Goal: Task Accomplishment & Management: Complete application form

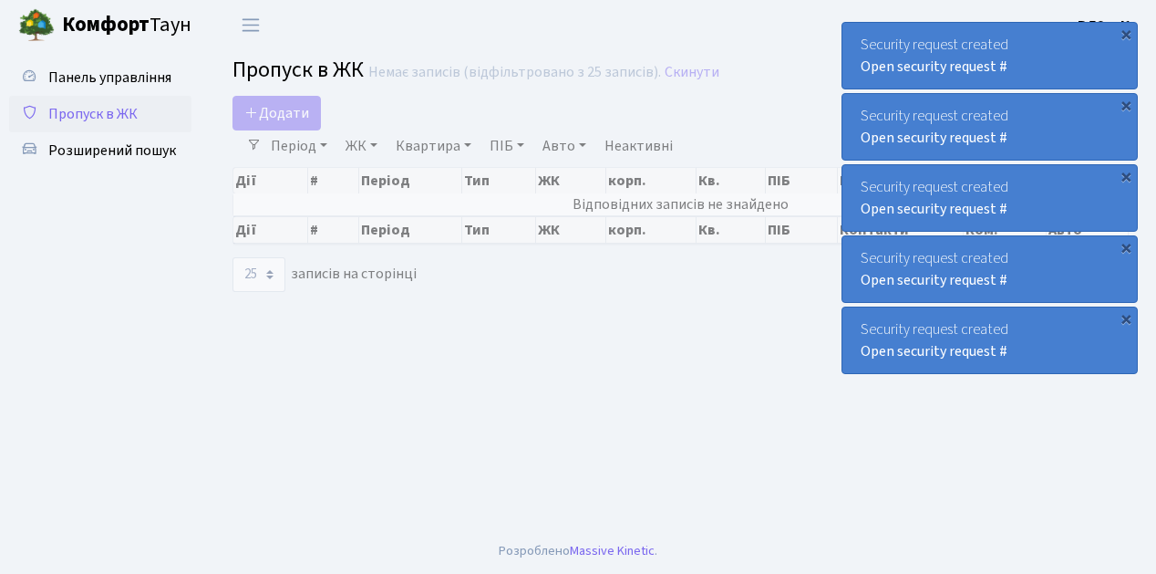
select select "25"
click at [115, 259] on ul "Панель управління Пропуск в ЖК Розширений пошук" at bounding box center [100, 289] width 182 height 460
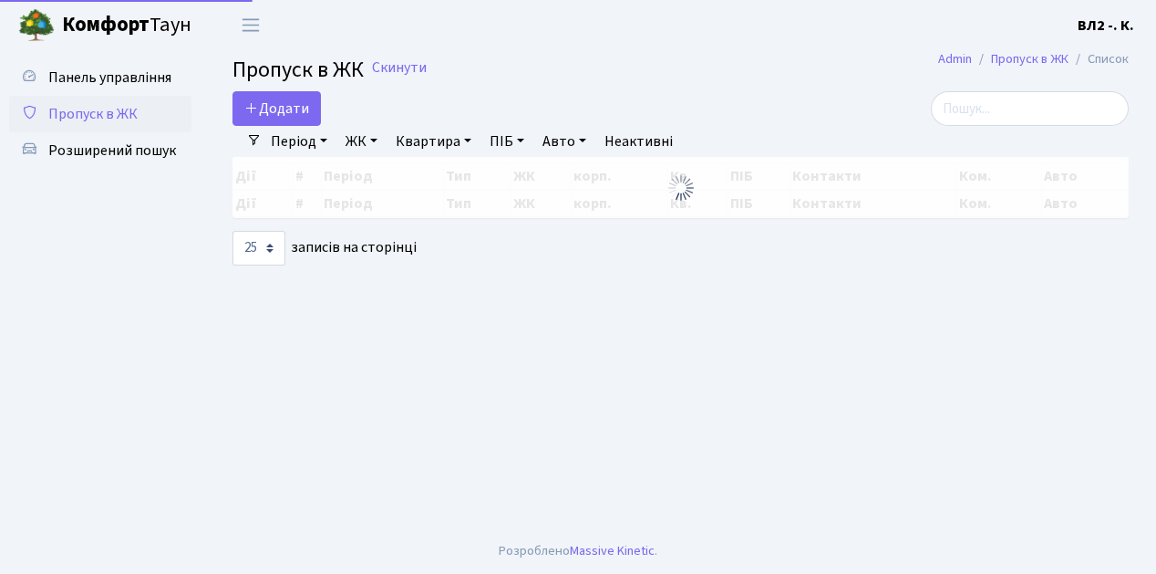
select select "25"
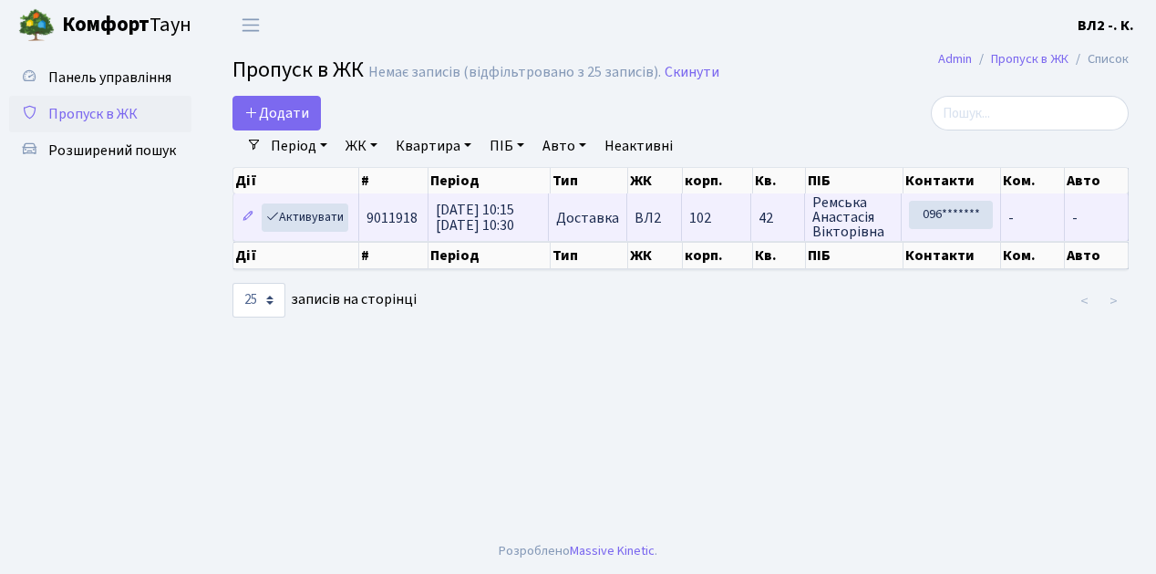
click at [375, 236] on td "9011918" at bounding box center [393, 216] width 69 height 47
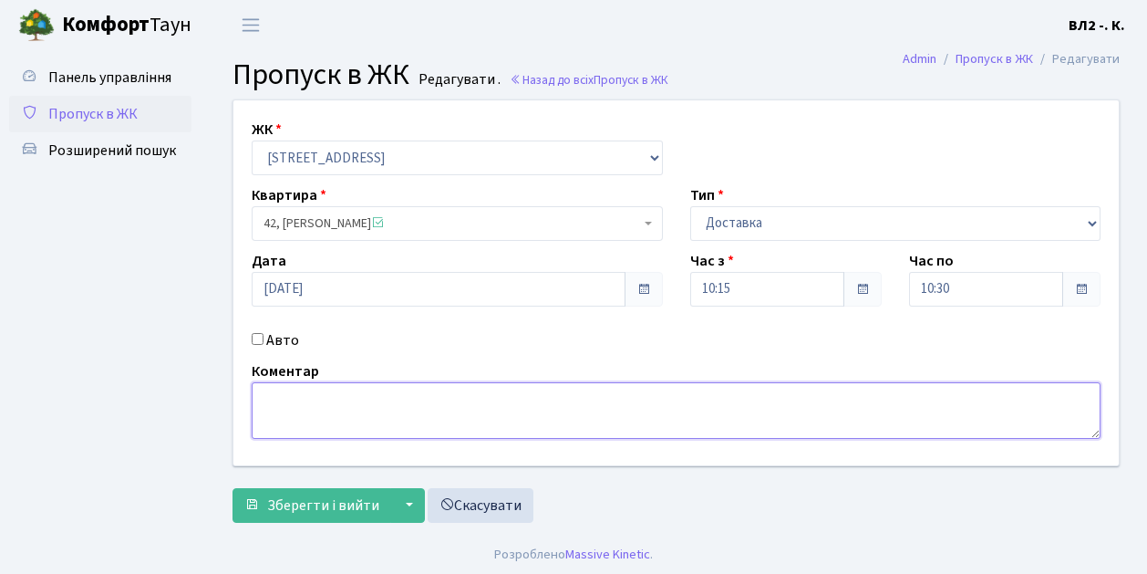
click at [289, 385] on textarea at bounding box center [676, 410] width 849 height 57
type textarea "10-16"
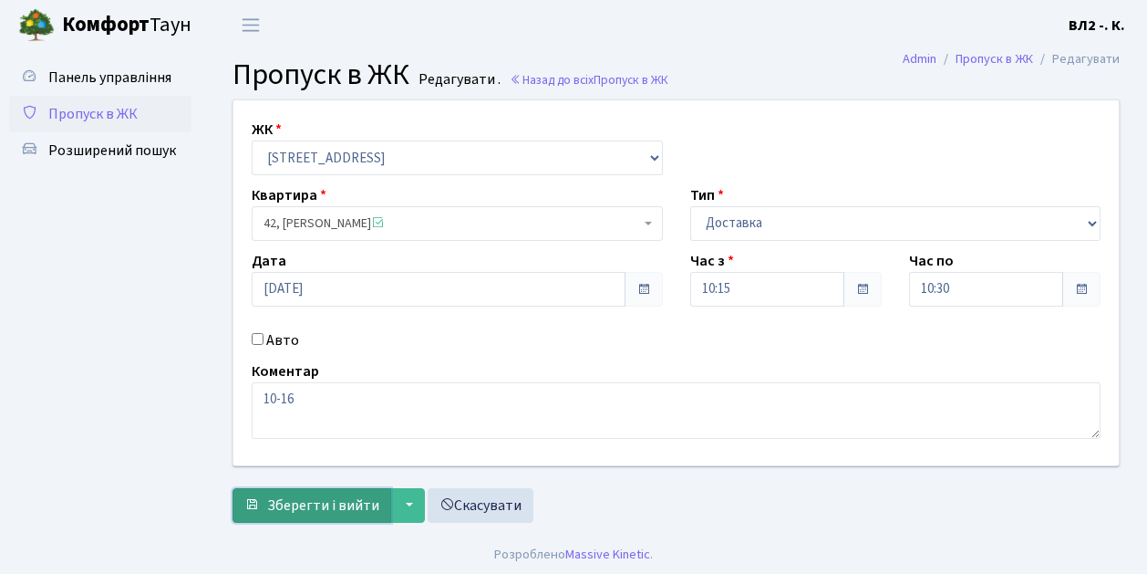
click at [280, 503] on span "Зберегти і вийти" at bounding box center [323, 505] width 112 height 20
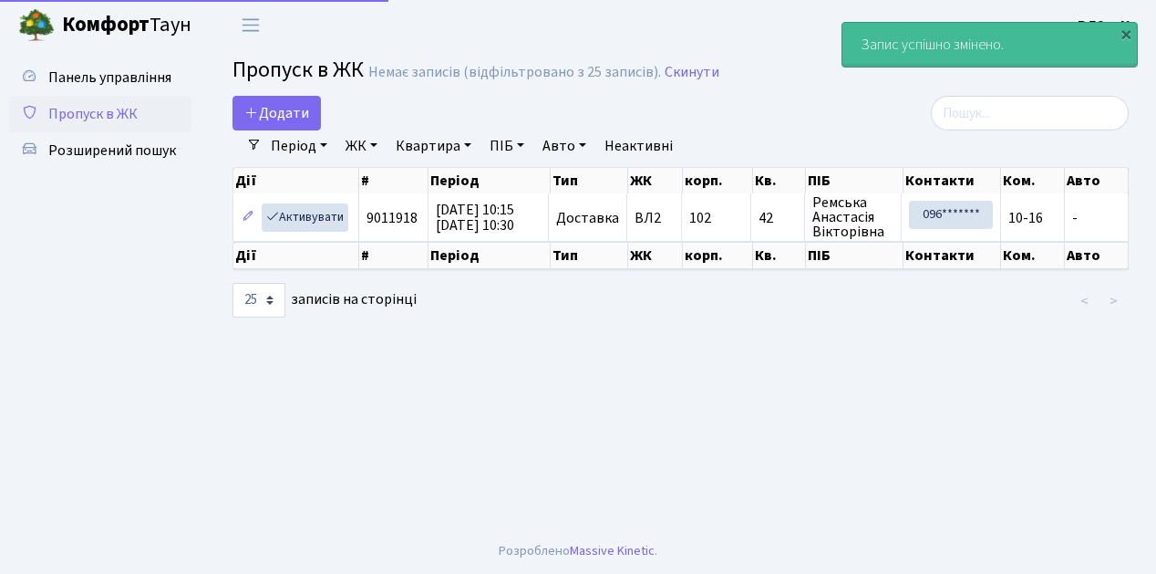
select select "25"
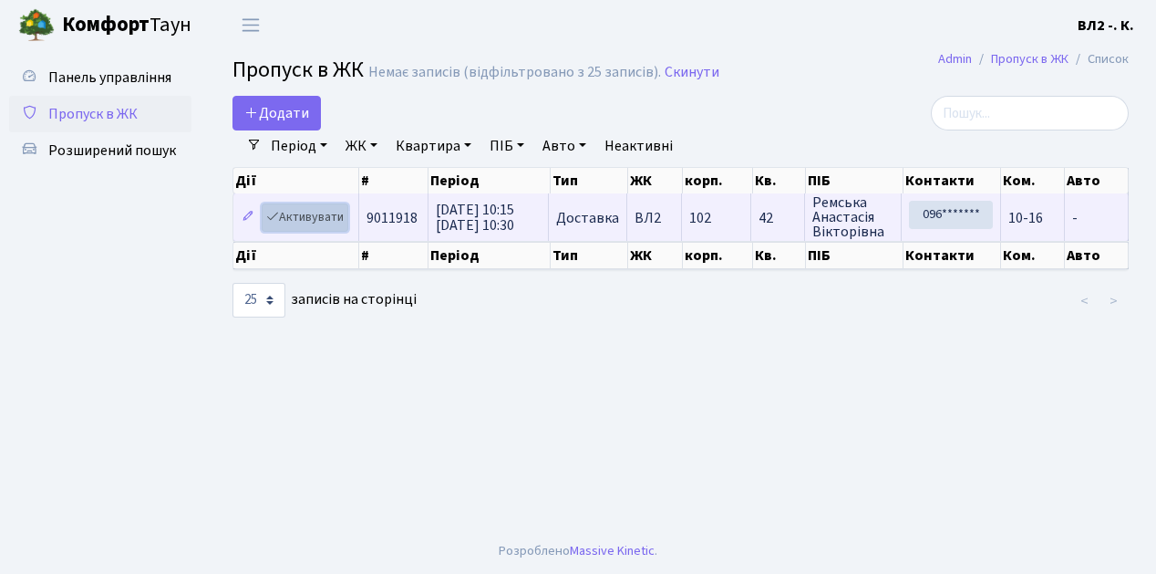
click at [342, 227] on link "Активувати" at bounding box center [305, 217] width 87 height 28
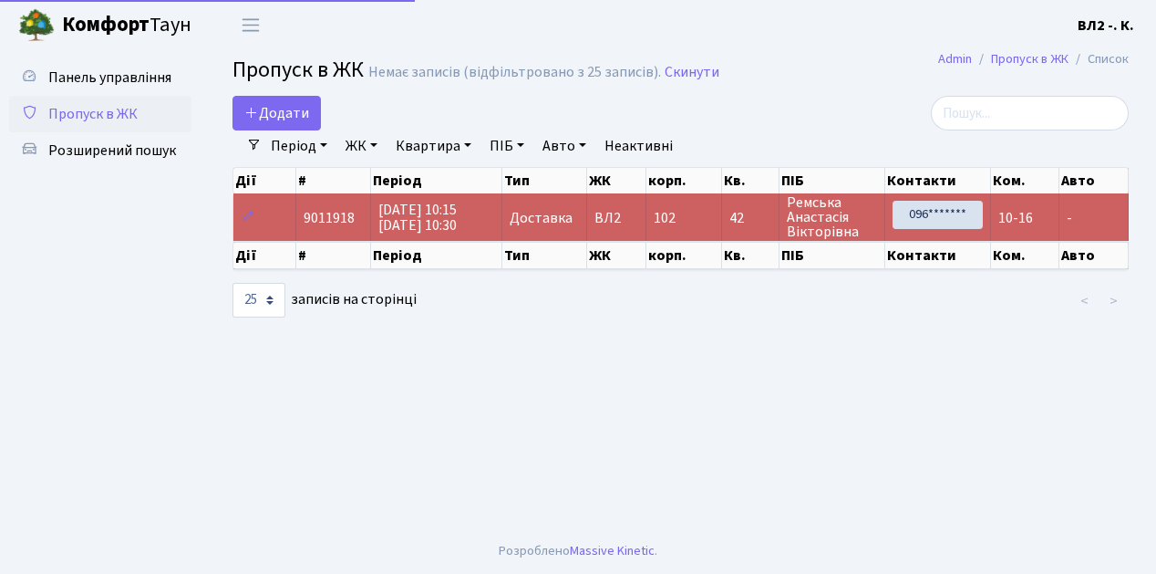
select select "25"
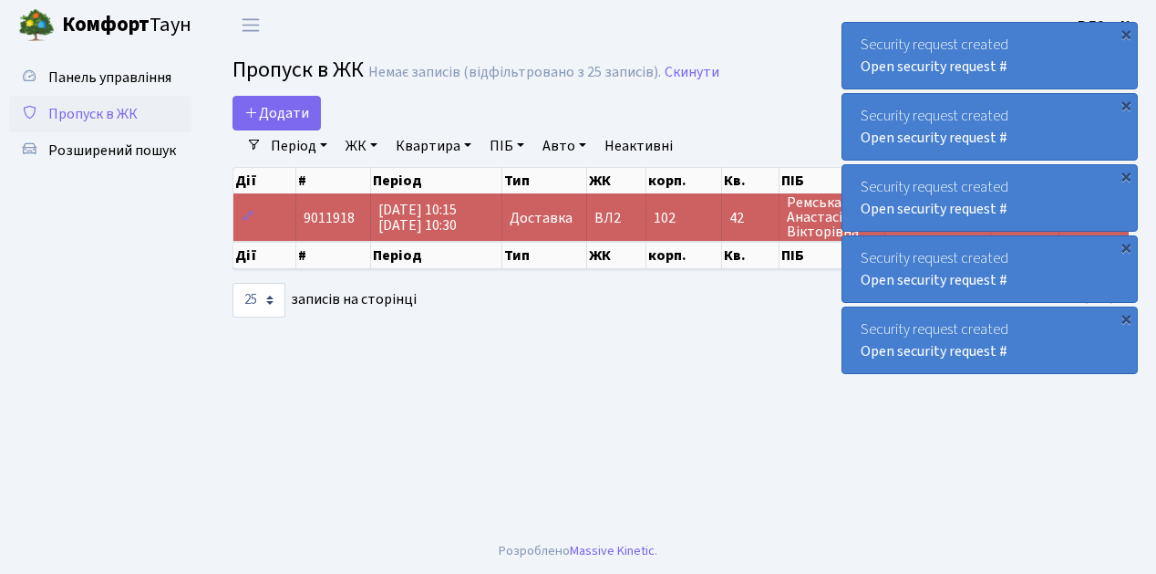
click at [133, 215] on ul "Панель управління Пропуск в ЖК Розширений пошук" at bounding box center [100, 289] width 182 height 460
click at [305, 124] on link "Додати" at bounding box center [277, 113] width 88 height 35
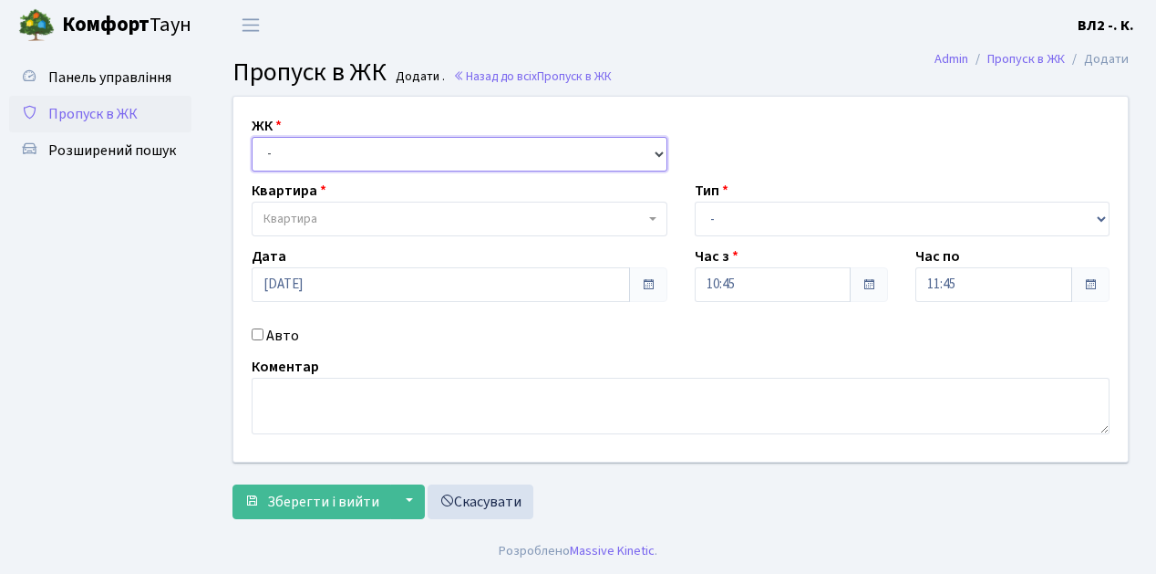
click at [658, 151] on select "- ВЛ1, Ужгородський пров., 4/1 ВЛ2, Голосіївський просп., 76 ВЛ3, пр.Голосіївсь…" at bounding box center [460, 154] width 416 height 35
select select "317"
click at [252, 137] on select "- ВЛ1, Ужгородський пров., 4/1 ВЛ2, Голосіївський просп., 76 ВЛ3, пр.Голосіївсь…" at bounding box center [460, 154] width 416 height 35
select select
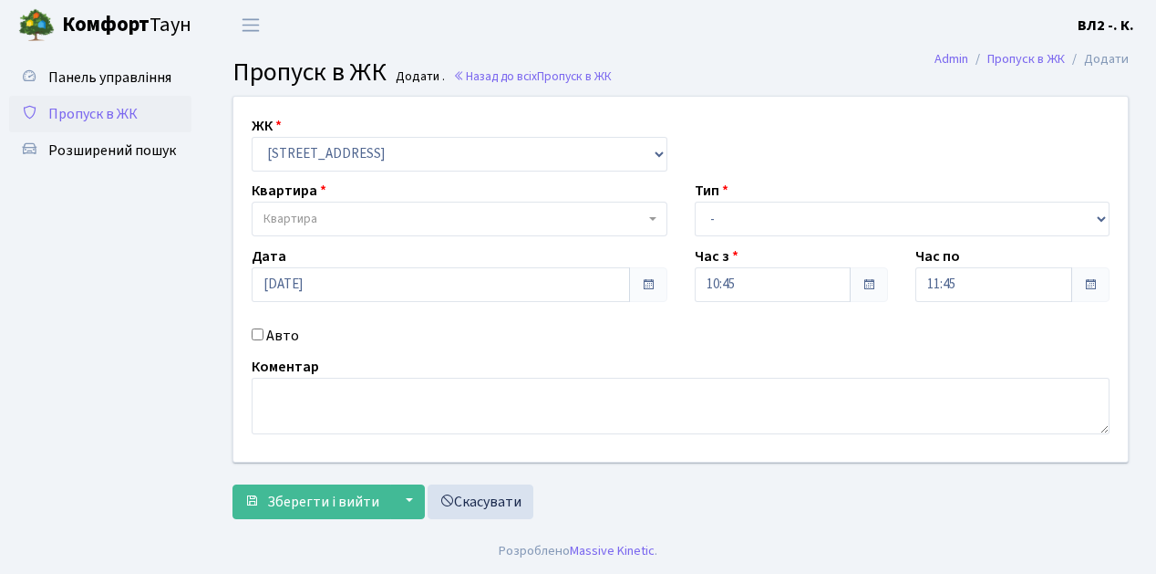
click at [644, 218] on span "Квартира" at bounding box center [454, 219] width 381 height 18
type input "32"
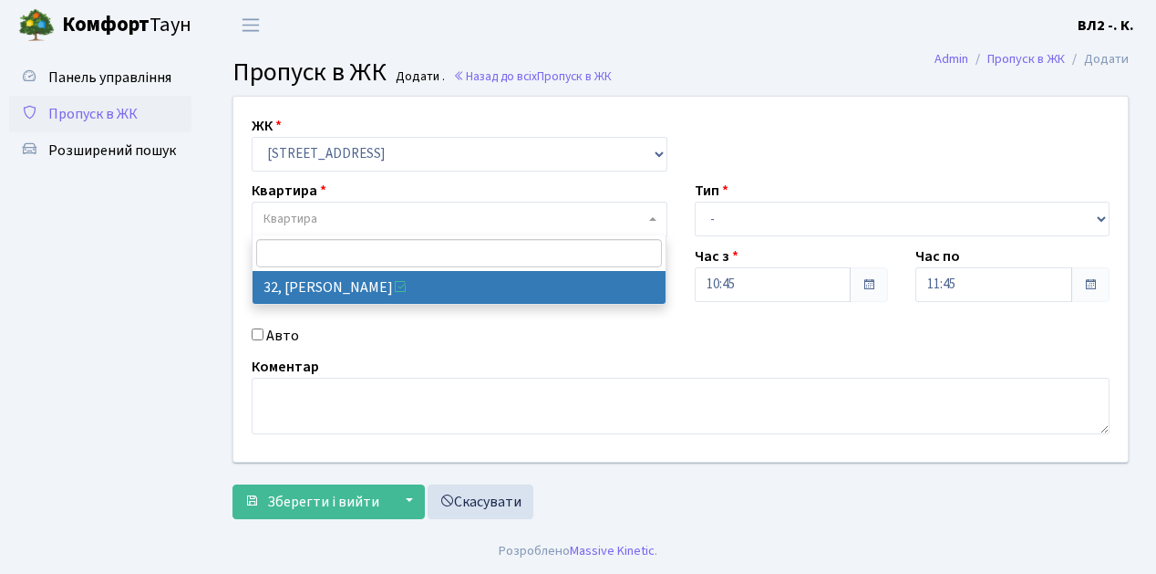
select select "38035"
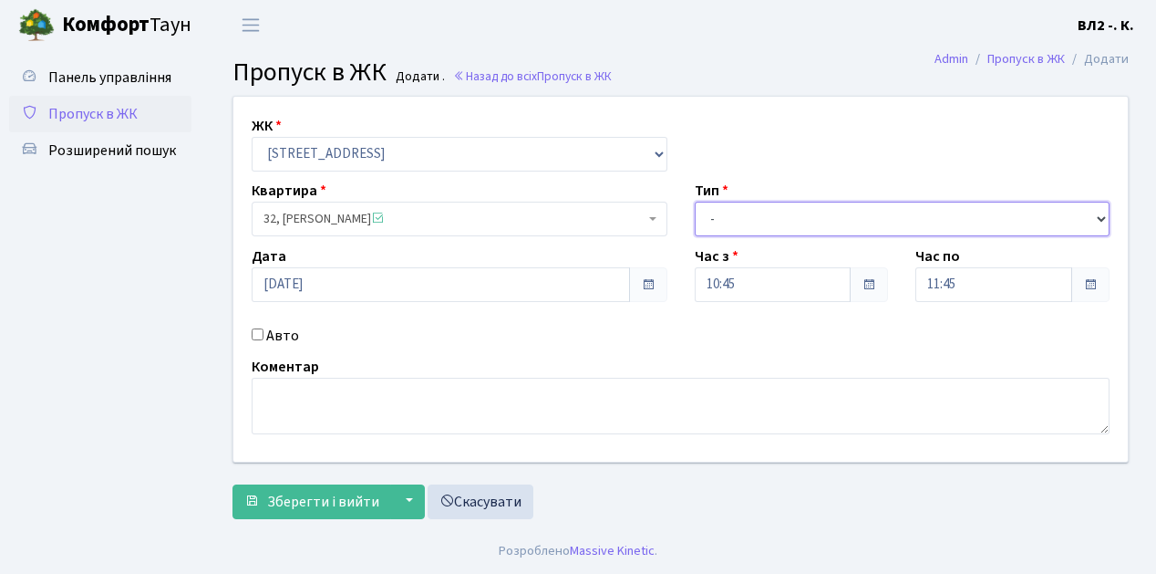
click at [1102, 215] on select "- Доставка Таксі Гості Сервіс" at bounding box center [903, 219] width 416 height 35
select select "1"
click at [695, 202] on select "- Доставка Таксі Гості Сервіс" at bounding box center [903, 219] width 416 height 35
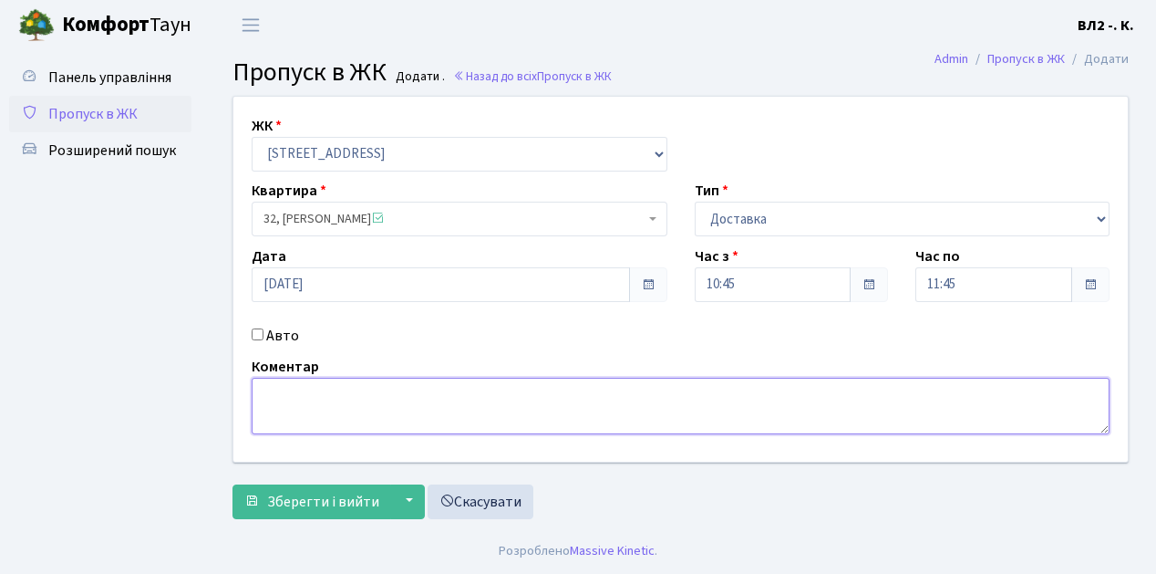
click at [269, 388] on textarea at bounding box center [681, 406] width 858 height 57
type textarea "10-47"
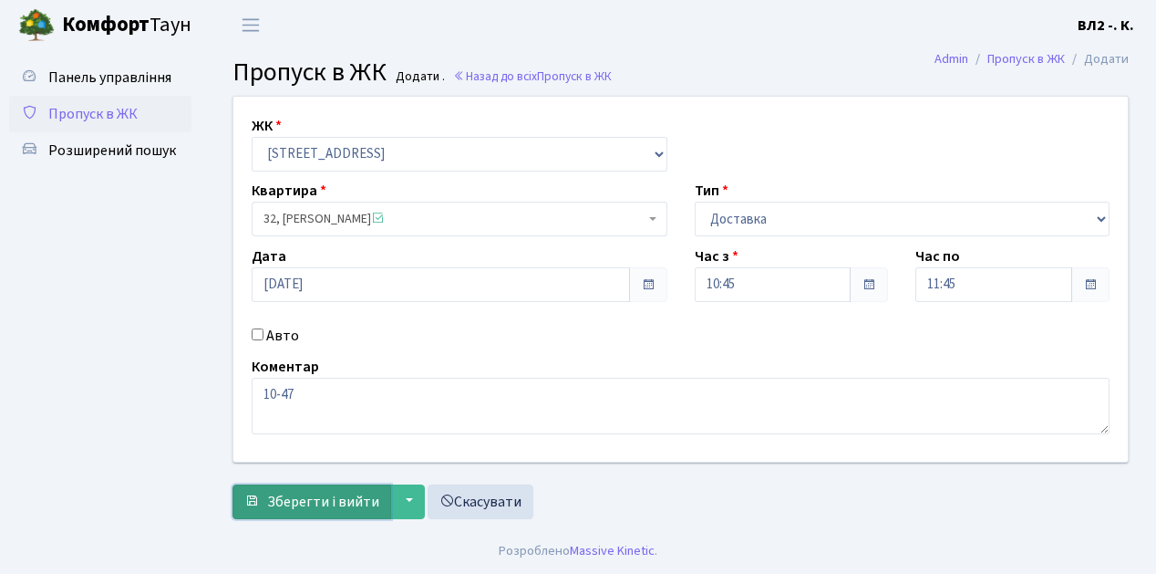
click at [287, 505] on span "Зберегти і вийти" at bounding box center [323, 502] width 112 height 20
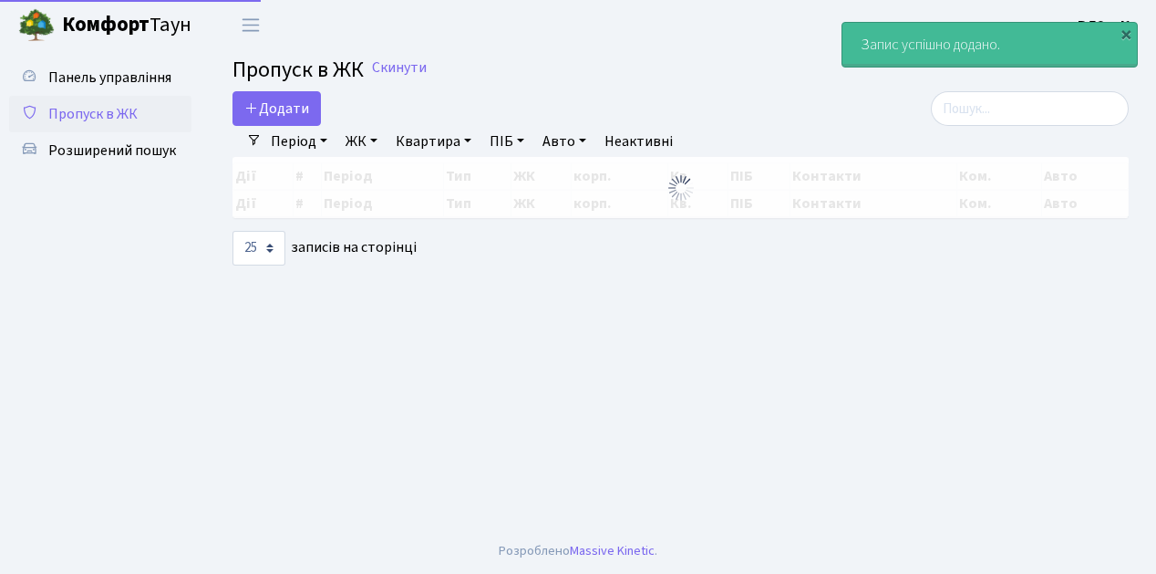
select select "25"
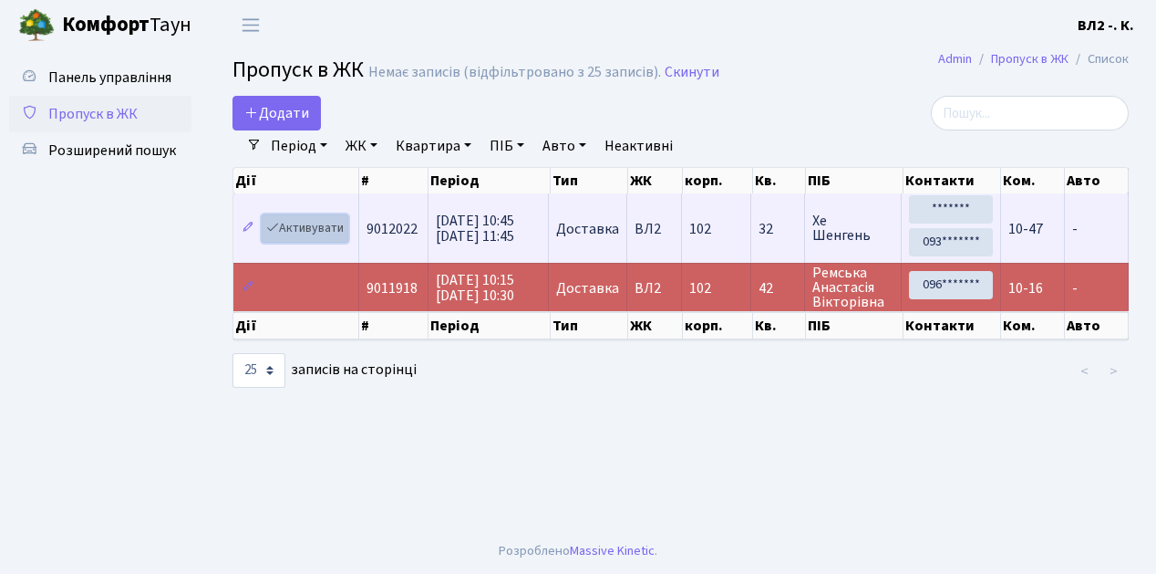
click at [341, 237] on link "Активувати" at bounding box center [305, 228] width 87 height 28
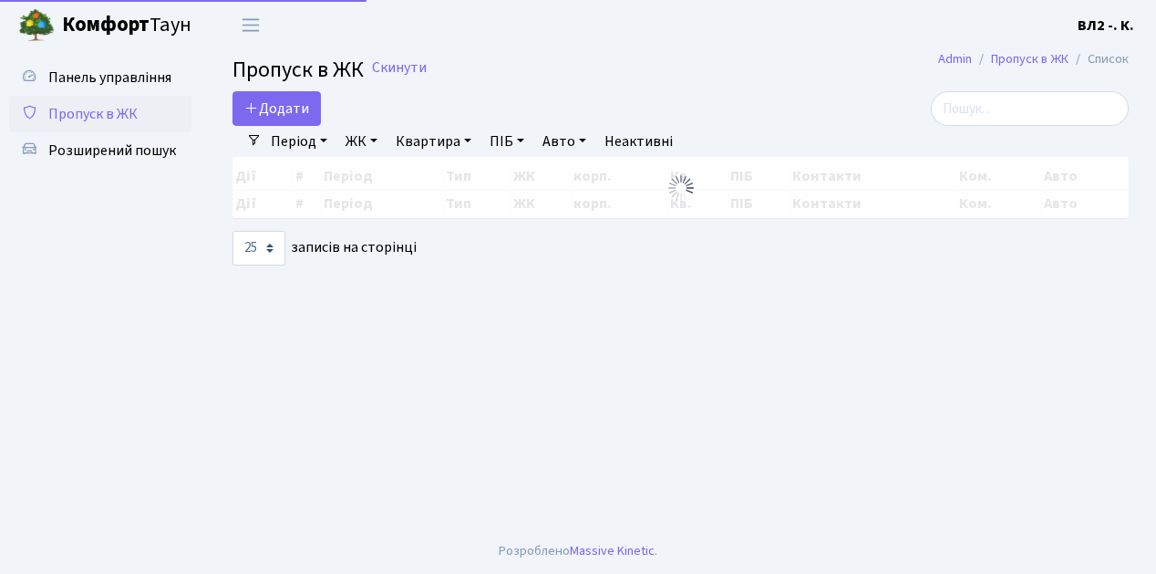
select select "25"
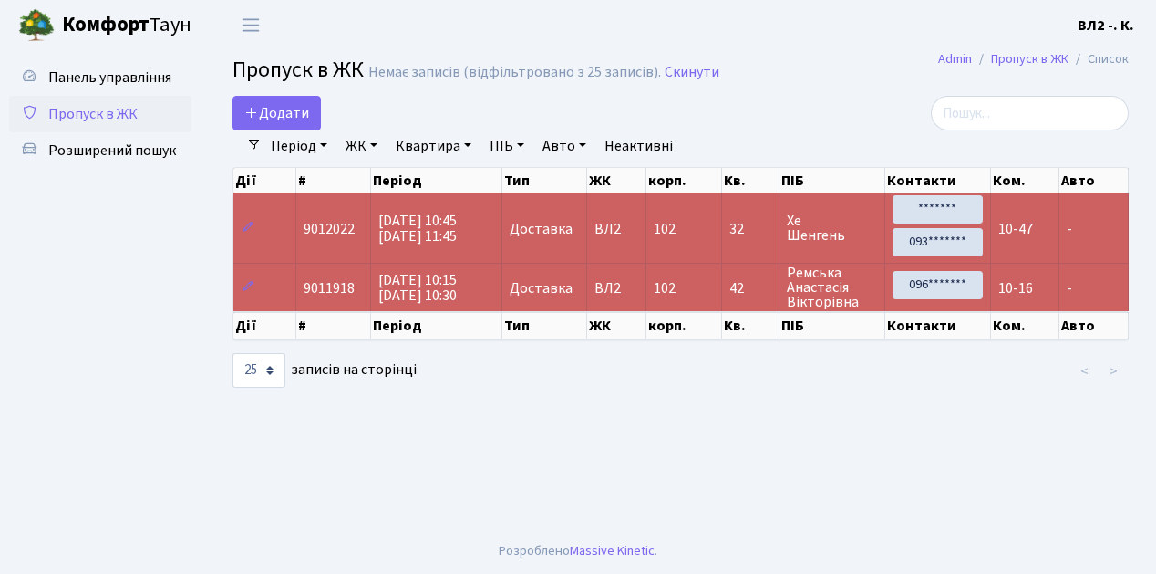
click at [193, 213] on div "Панель управління Пропуск в ЖК Розширений пошук" at bounding box center [102, 289] width 205 height 478
select select "25"
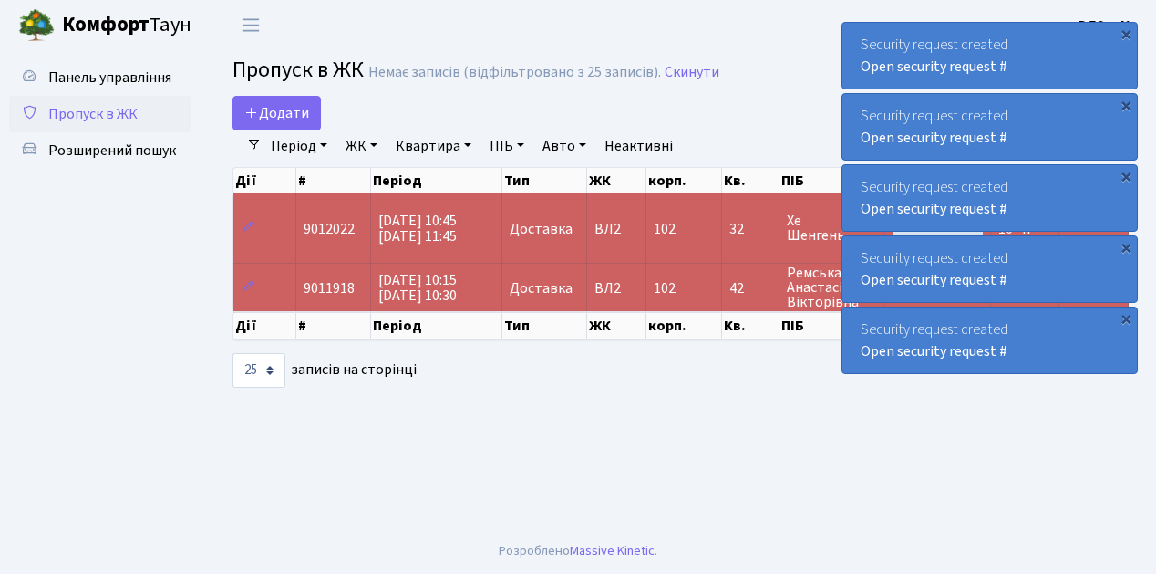
drag, startPoint x: 144, startPoint y: 347, endPoint x: 125, endPoint y: 295, distance: 55.4
click at [144, 347] on ul "Панель управління Пропуск в ЖК Розширений пошук" at bounding box center [100, 289] width 182 height 460
click at [106, 151] on span "Розширений пошук" at bounding box center [112, 150] width 128 height 20
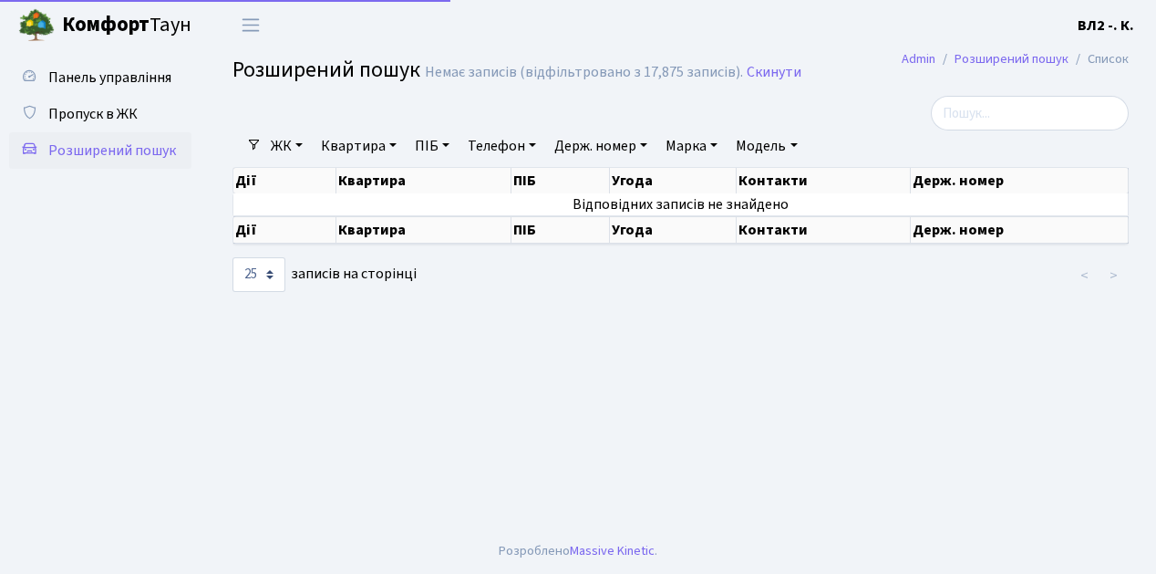
select select "25"
click at [396, 143] on link "Квартира" at bounding box center [359, 145] width 90 height 31
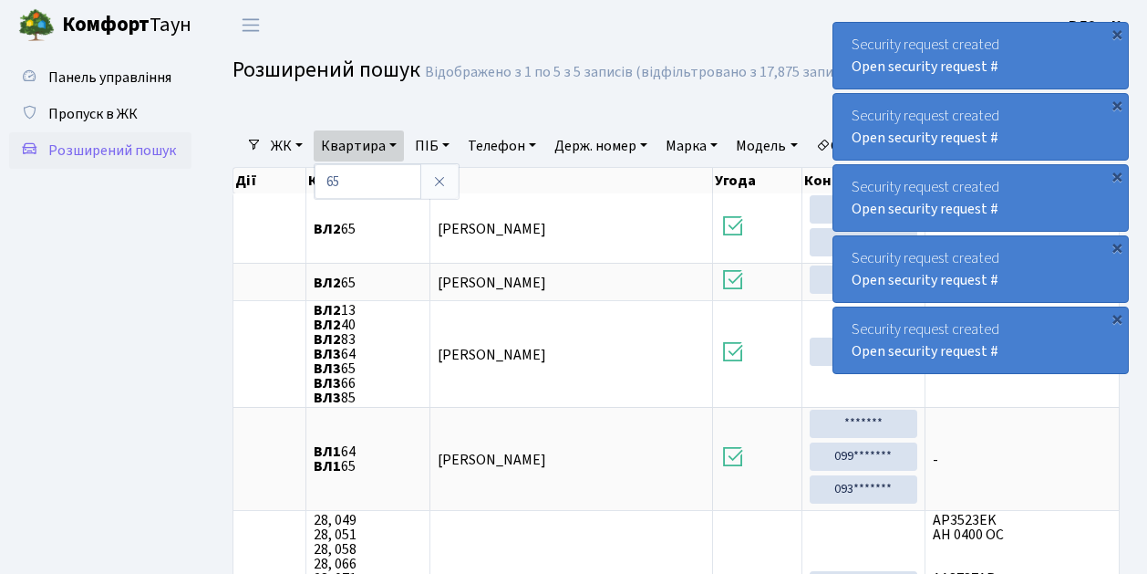
click at [142, 212] on ul "Панель управління Пропуск в ЖК Розширений пошук" at bounding box center [100, 412] width 182 height 707
click at [394, 140] on link "Квартира" at bounding box center [359, 145] width 90 height 31
type input "6"
type input "191"
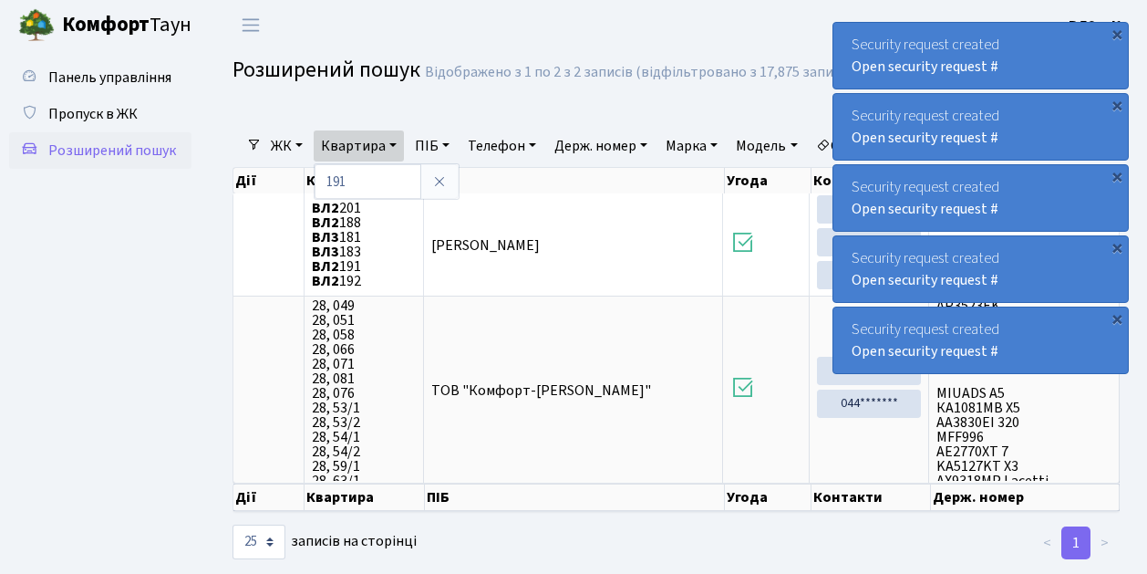
click at [141, 317] on ul "Панель управління Пропуск в ЖК Розширений пошук" at bounding box center [100, 305] width 182 height 492
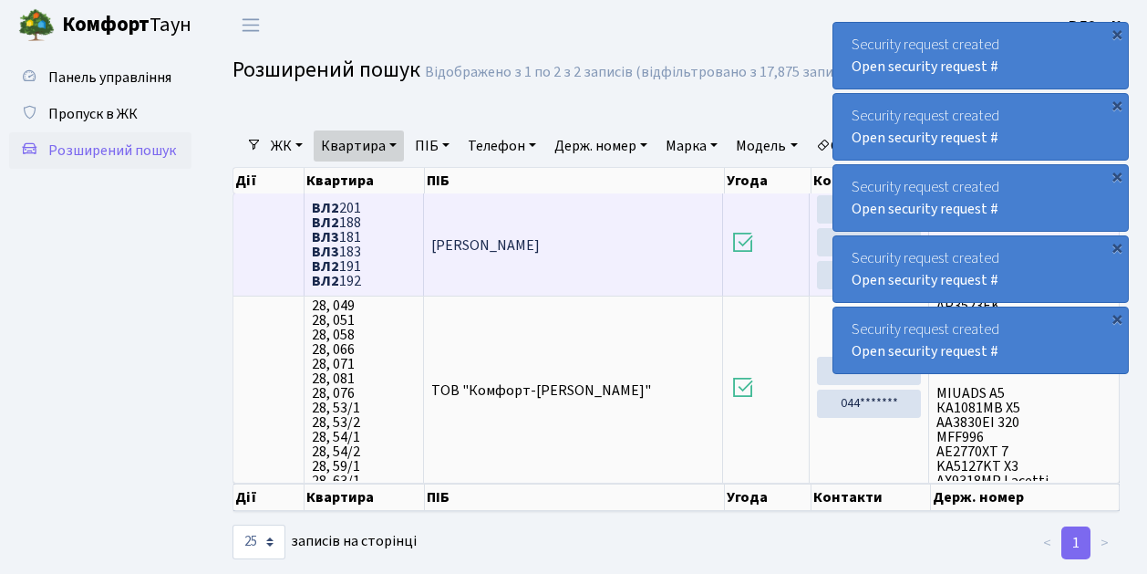
click at [359, 264] on span "ВЛ2 201 ВЛ2 188 ВЛ3 181 ВЛ3 183 ВЛ2 191 ВЛ2 192" at bounding box center [364, 245] width 105 height 88
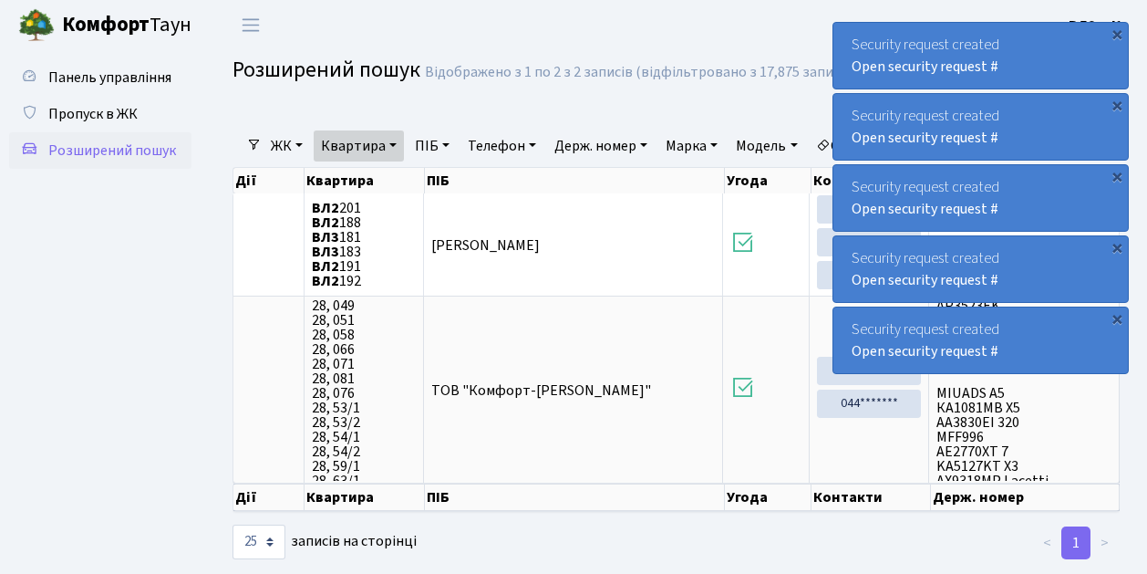
click at [139, 369] on ul "Панель управління Пропуск в ЖК Розширений пошук" at bounding box center [100, 305] width 182 height 492
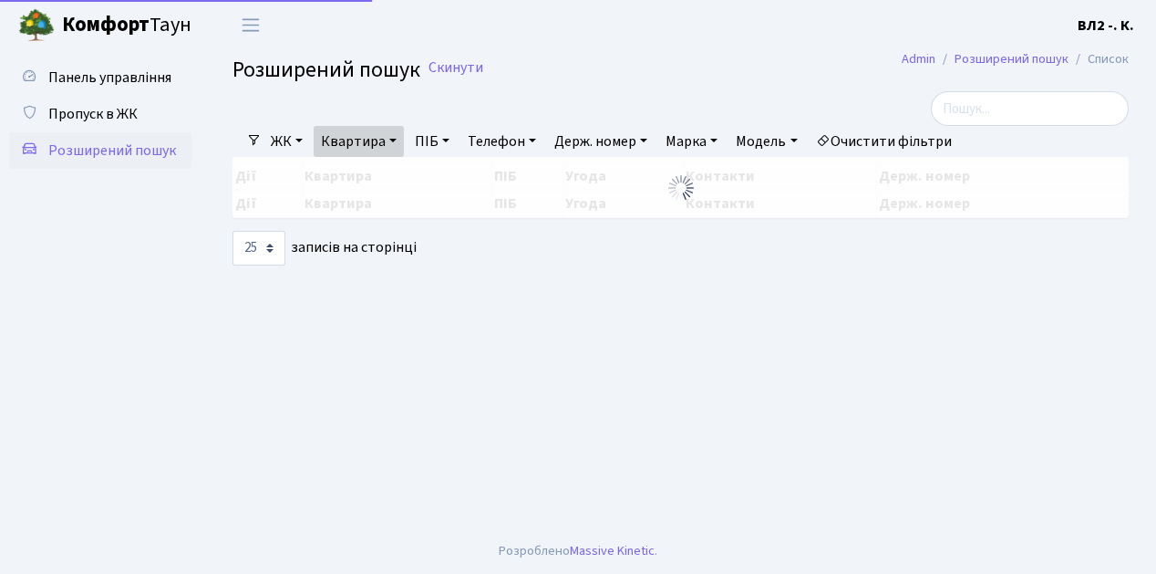
select select "25"
